Goal: Task Accomplishment & Management: Use online tool/utility

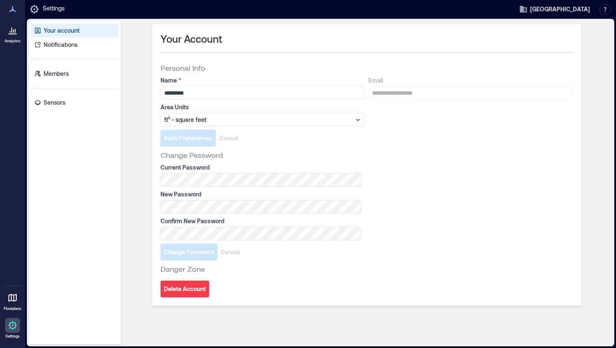
click at [12, 33] on icon at bounding box center [12, 33] width 8 height 1
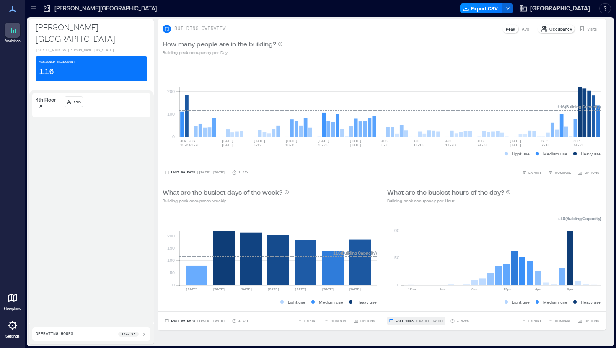
click at [406, 321] on span "Last Week" at bounding box center [404, 321] width 18 height 0
click at [404, 305] on span "Custom" at bounding box center [404, 305] width 18 height 6
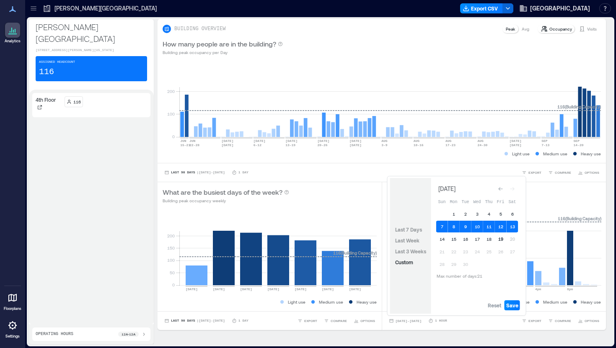
click at [499, 236] on button "19" at bounding box center [501, 239] width 12 height 12
click at [501, 240] on button "19" at bounding box center [501, 239] width 12 height 12
click at [512, 306] on span "Save" at bounding box center [512, 305] width 12 height 7
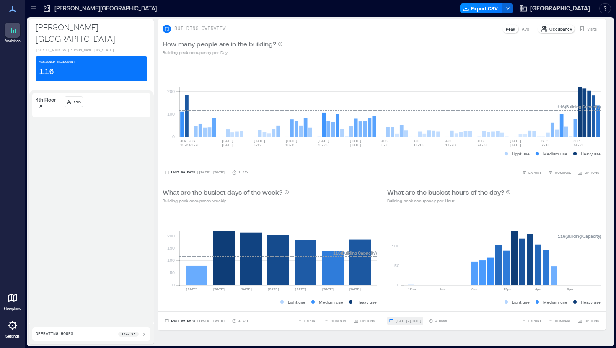
click at [404, 323] on span "[DATE] - [DATE]" at bounding box center [408, 320] width 26 height 5
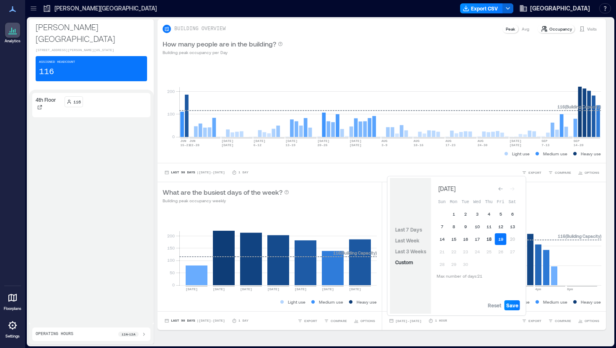
click at [491, 236] on button "18" at bounding box center [489, 239] width 12 height 12
click at [501, 237] on button "19" at bounding box center [501, 239] width 12 height 12
click at [490, 238] on button "18" at bounding box center [489, 239] width 12 height 12
click at [491, 239] on button "18" at bounding box center [489, 239] width 12 height 12
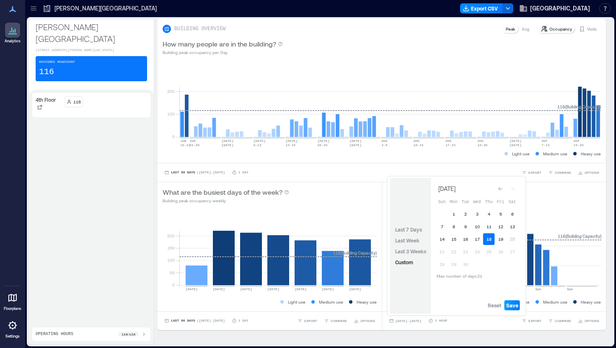
click at [510, 303] on span "Save" at bounding box center [512, 305] width 12 height 7
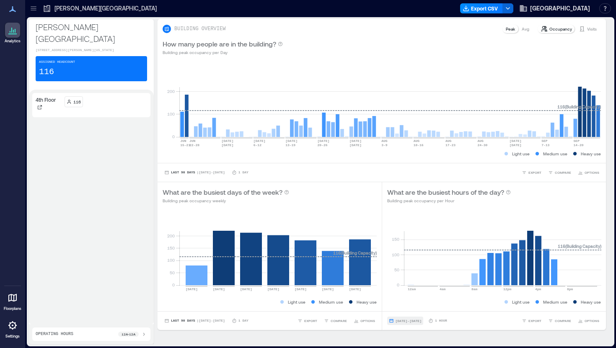
click at [399, 322] on span "[DATE] - [DATE]" at bounding box center [408, 321] width 26 height 4
click at [128, 268] on div "4th Floor 116" at bounding box center [91, 207] width 118 height 228
click at [10, 331] on div at bounding box center [12, 325] width 15 height 15
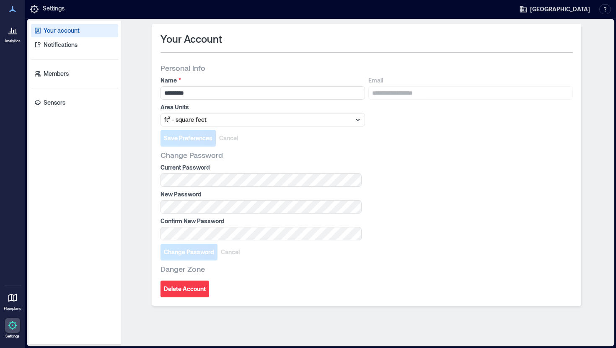
click at [10, 331] on div at bounding box center [12, 325] width 15 height 15
click at [18, 45] on link "Analytics" at bounding box center [12, 33] width 21 height 26
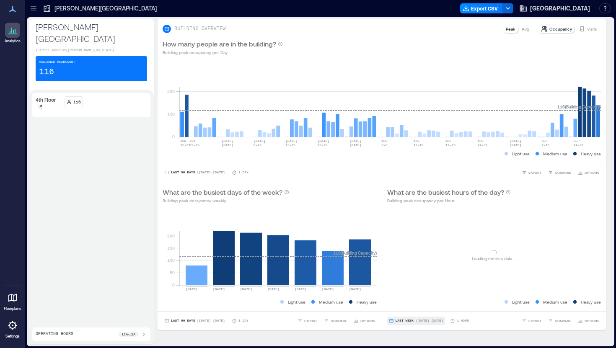
click at [404, 321] on span "Last Week" at bounding box center [404, 321] width 18 height 0
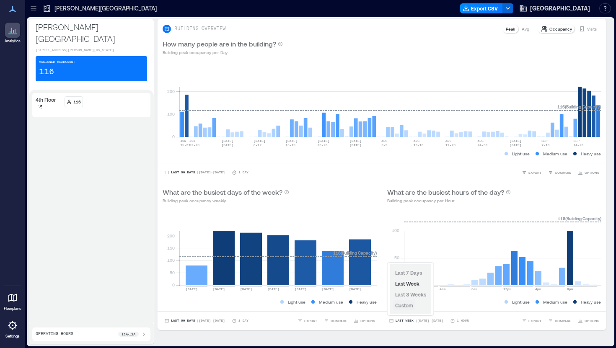
click at [405, 306] on span "Custom" at bounding box center [404, 305] width 18 height 6
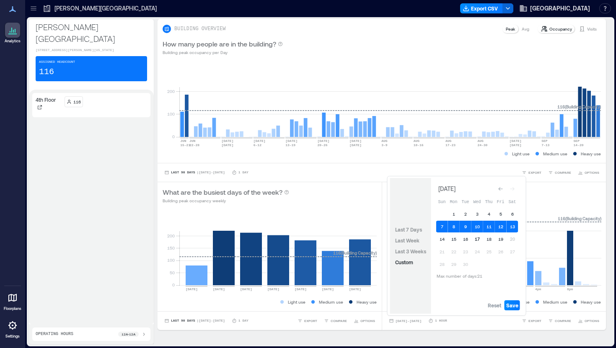
click at [476, 239] on button "17" at bounding box center [477, 239] width 12 height 12
click at [511, 305] on span "Save" at bounding box center [512, 305] width 12 height 7
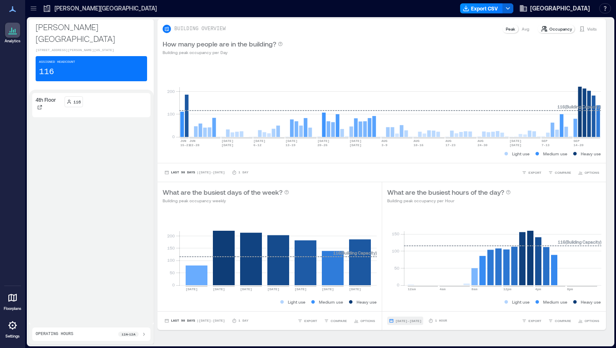
click at [406, 322] on span "[DATE] - [DATE]" at bounding box center [408, 321] width 26 height 4
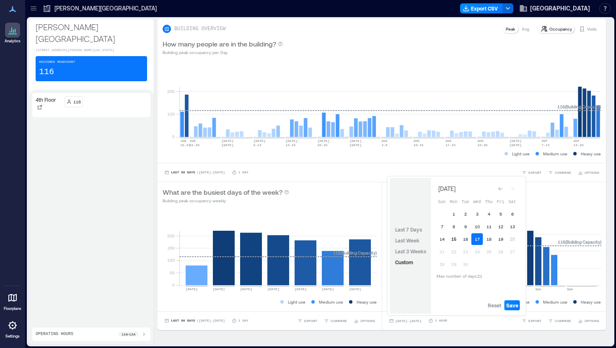
click at [452, 240] on button "15" at bounding box center [454, 239] width 12 height 12
click at [454, 239] on button "15" at bounding box center [454, 239] width 12 height 12
click at [510, 307] on span "Save" at bounding box center [512, 305] width 12 height 7
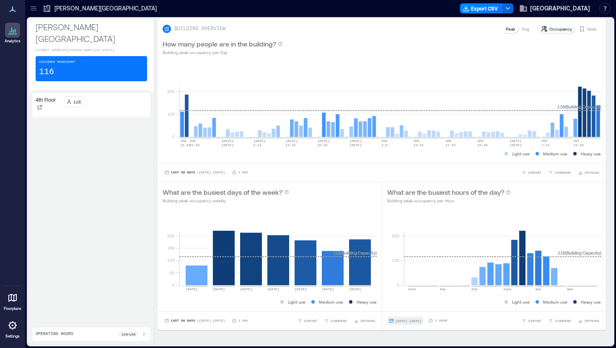
click at [397, 323] on button "[DATE] - [DATE]" at bounding box center [405, 321] width 36 height 8
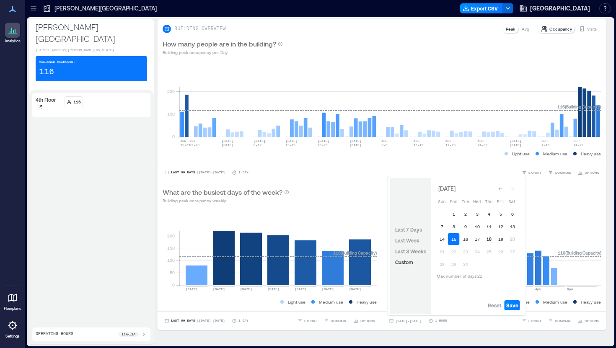
click at [492, 240] on button "18" at bounding box center [489, 239] width 12 height 12
click at [490, 240] on button "18" at bounding box center [489, 239] width 12 height 12
click at [512, 309] on button "Save" at bounding box center [511, 305] width 15 height 10
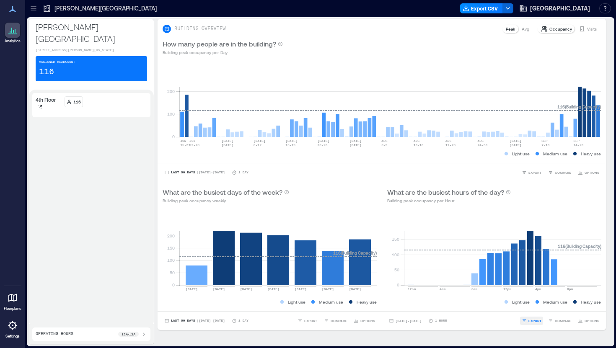
click at [533, 319] on span "EXPORT" at bounding box center [534, 320] width 13 height 5
click at [535, 308] on span "CSV" at bounding box center [538, 308] width 7 height 5
click at [9, 332] on div at bounding box center [12, 325] width 15 height 15
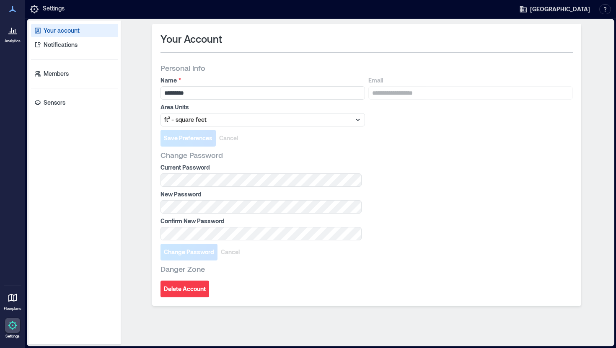
click at [13, 43] on p "Analytics" at bounding box center [13, 41] width 16 height 5
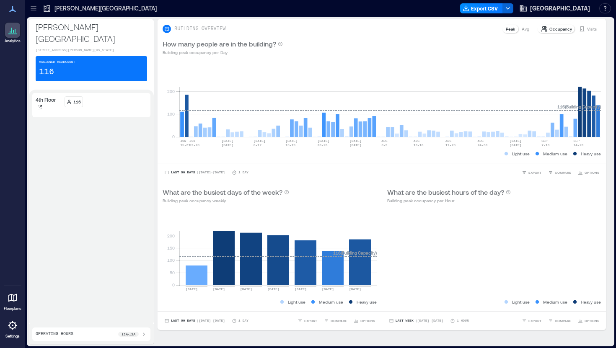
click at [13, 9] on icon at bounding box center [12, 9] width 7 height 6
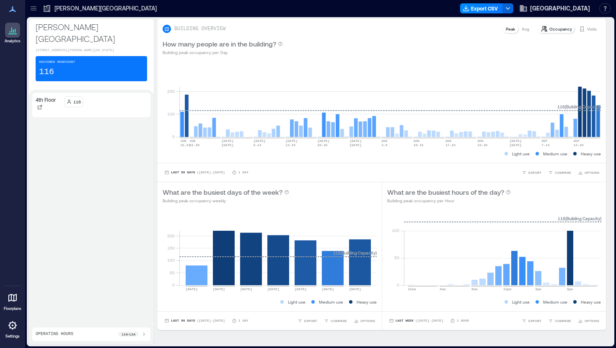
click at [10, 28] on icon at bounding box center [13, 30] width 10 height 10
click at [12, 330] on div at bounding box center [12, 325] width 15 height 15
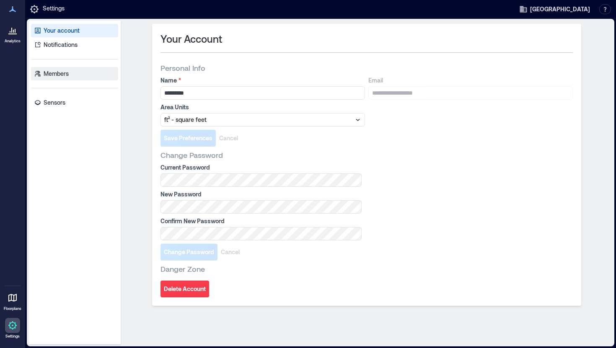
click at [67, 73] on p "Members" at bounding box center [56, 74] width 25 height 8
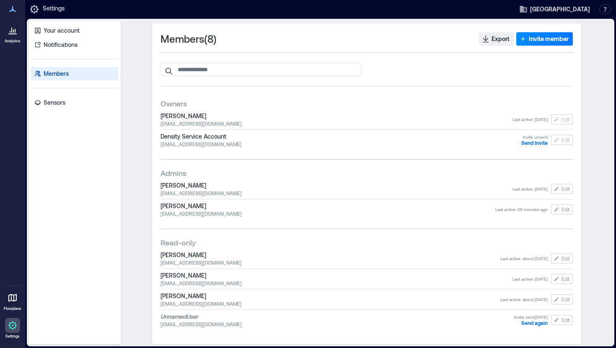
click at [8, 39] on p "Analytics" at bounding box center [13, 41] width 16 height 5
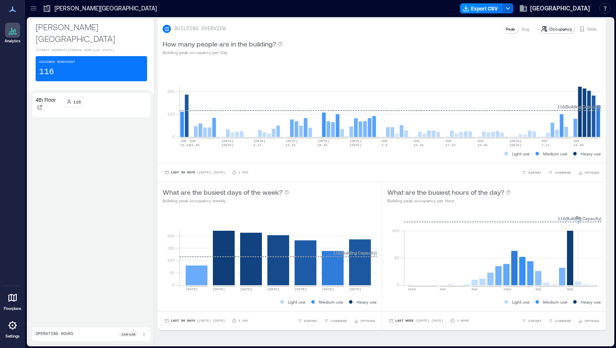
click at [577, 282] on rect at bounding box center [502, 249] width 197 height 71
